Goal: Find specific page/section: Find specific page/section

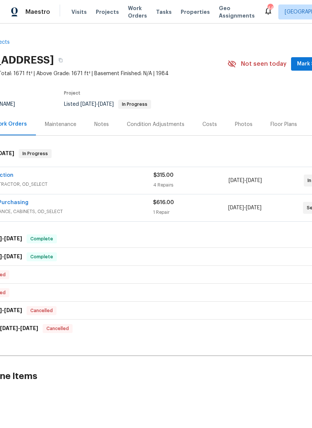
scroll to position [0, 46]
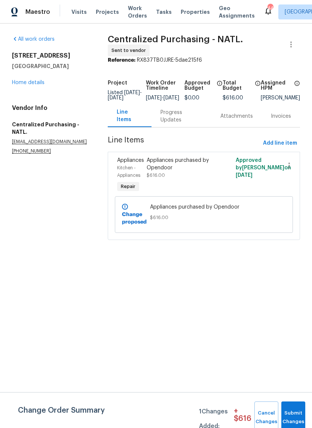
click at [31, 77] on div "5715 Sage Bloom Dr Arlington, TX 76017 Home details" at bounding box center [51, 69] width 78 height 34
click at [34, 81] on link "Home details" at bounding box center [28, 82] width 33 height 5
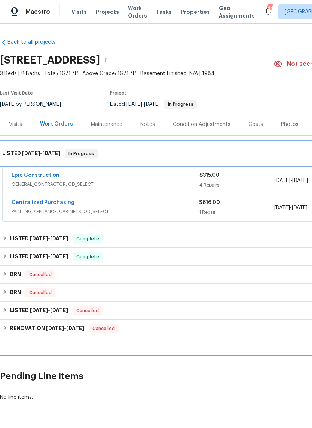
click at [31, 165] on div "LISTED 8/29/25 - 9/3/25 In Progress" at bounding box center [211, 154] width 423 height 24
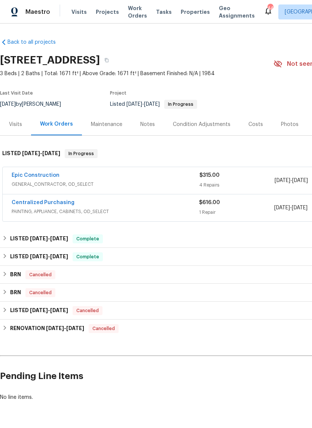
click at [39, 174] on link "Epic Construction" at bounding box center [36, 175] width 48 height 5
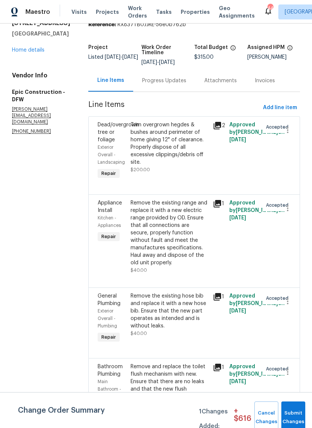
click at [33, 53] on link "Home details" at bounding box center [28, 50] width 33 height 5
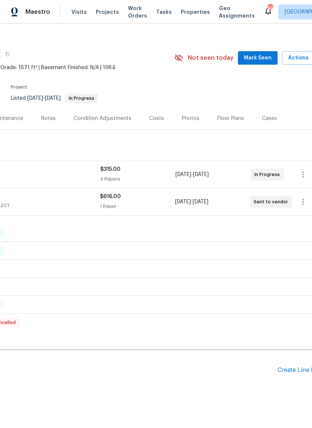
scroll to position [5, 99]
